Goal: Transaction & Acquisition: Purchase product/service

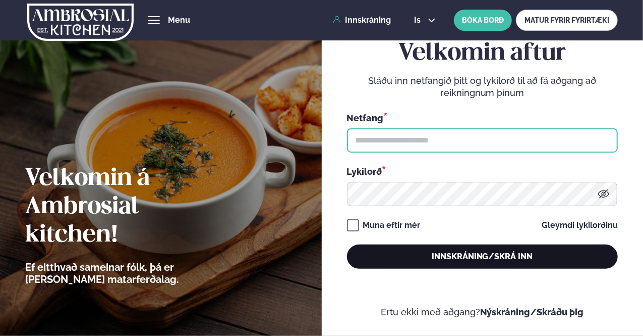
type input "**********"
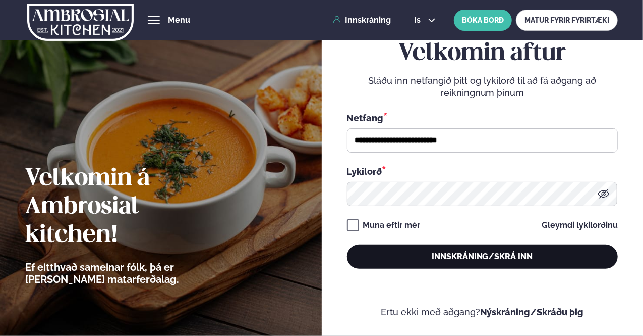
click at [393, 256] on button "Innskráning/Skrá inn" at bounding box center [482, 256] width 271 height 24
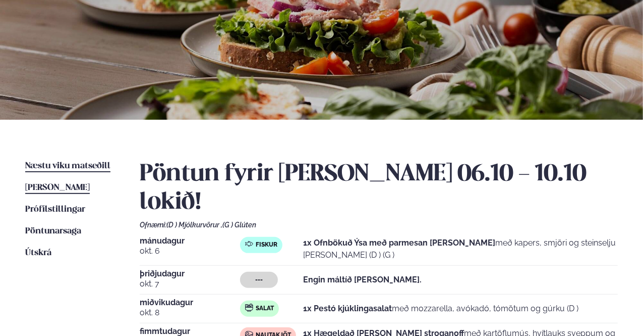
click at [96, 169] on span "Næstu viku matseðill" at bounding box center [67, 165] width 85 height 9
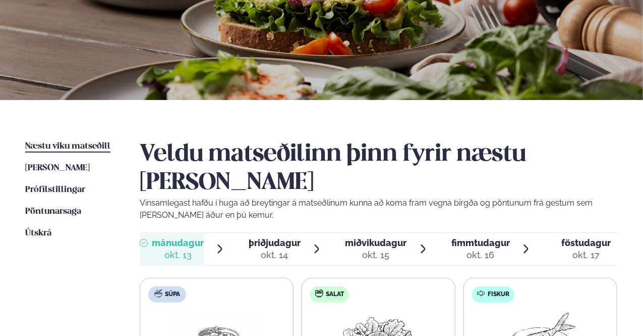
scroll to position [252, 0]
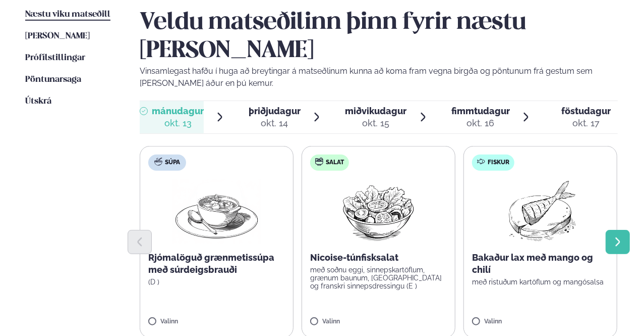
click at [624, 230] on button "Next slide" at bounding box center [618, 242] width 24 height 24
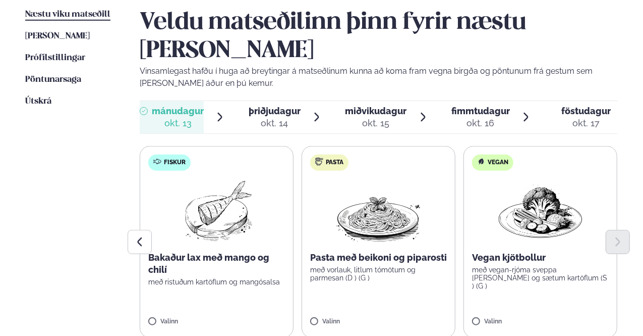
click at [270, 117] on div "okt. 14" at bounding box center [275, 123] width 52 height 12
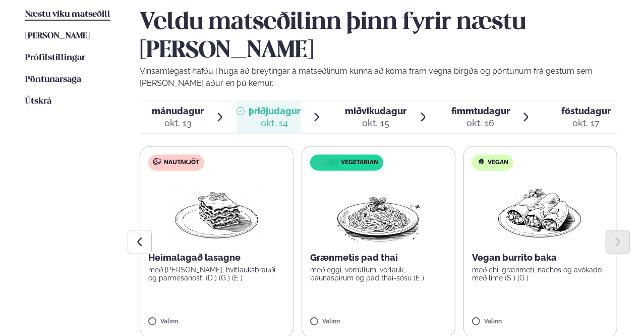
click at [226, 230] on div at bounding box center [379, 242] width 478 height 24
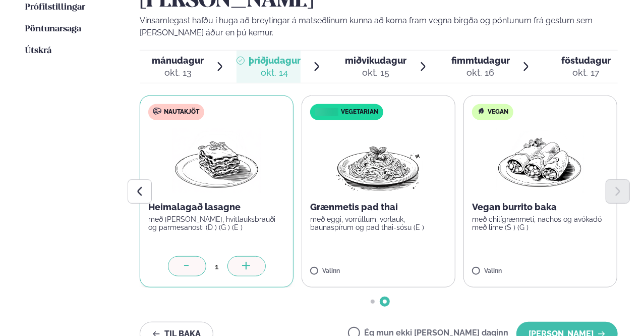
drag, startPoint x: 544, startPoint y: 307, endPoint x: 530, endPoint y: 286, distance: 25.2
click at [544, 321] on button "[PERSON_NAME]" at bounding box center [567, 333] width 101 height 24
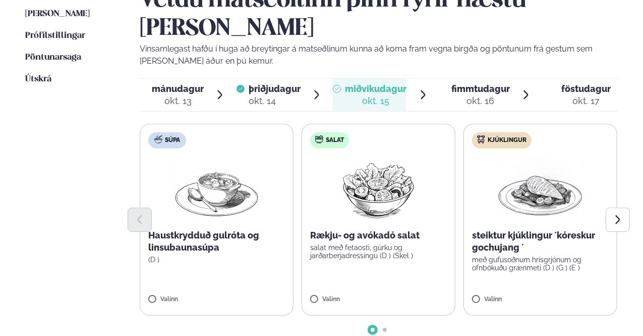
scroll to position [353, 0]
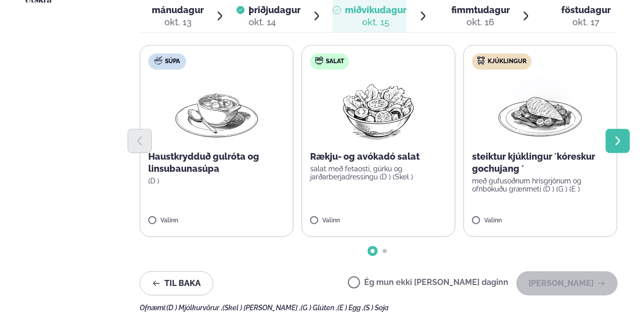
click at [620, 135] on icon "Next slide" at bounding box center [618, 140] width 11 height 11
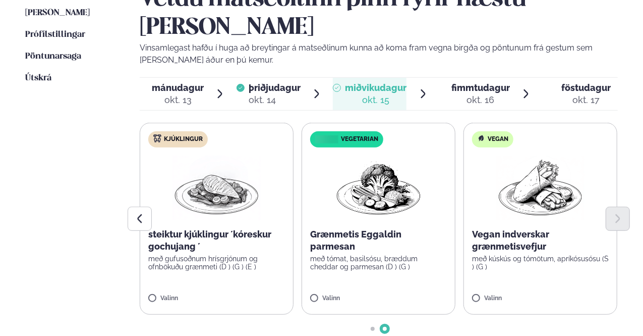
scroll to position [252, 0]
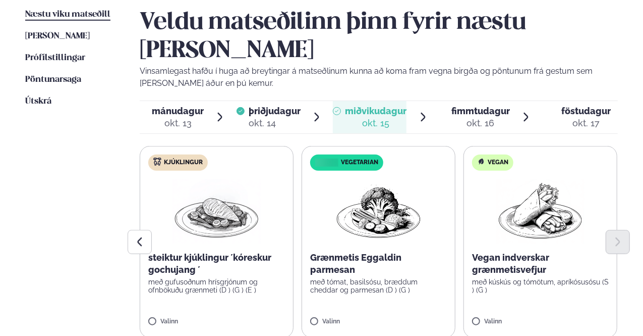
click at [473, 117] on div "okt. 16" at bounding box center [481, 123] width 59 height 12
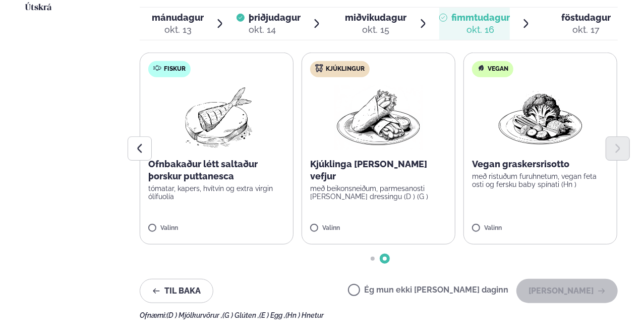
scroll to position [353, 0]
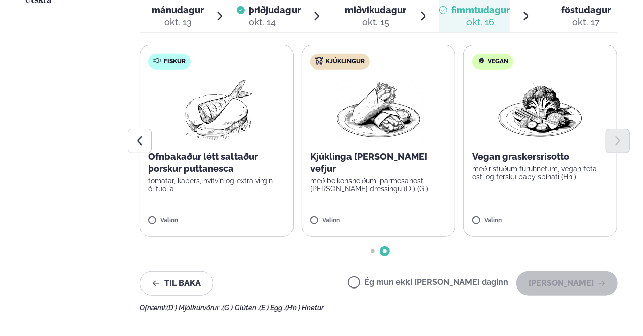
click at [205, 150] on p "Ofnbakaður létt saltaður þorskur puttanesca" at bounding box center [216, 162] width 137 height 24
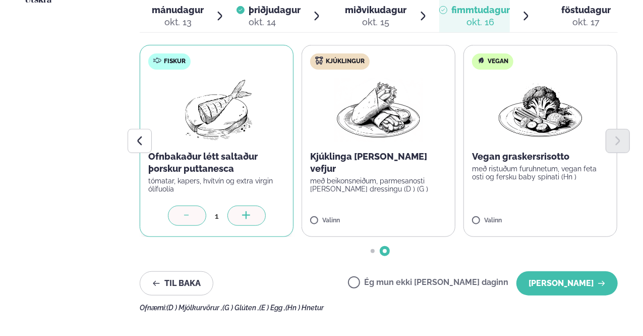
drag, startPoint x: 566, startPoint y: 250, endPoint x: 559, endPoint y: 240, distance: 12.3
click at [566, 271] on button "[PERSON_NAME]" at bounding box center [567, 283] width 101 height 24
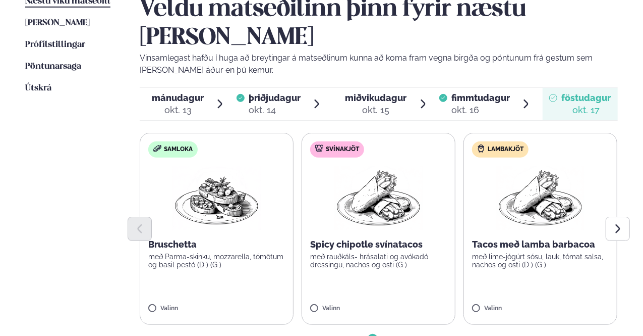
scroll to position [207, 0]
